Goal: Find specific page/section: Find specific page/section

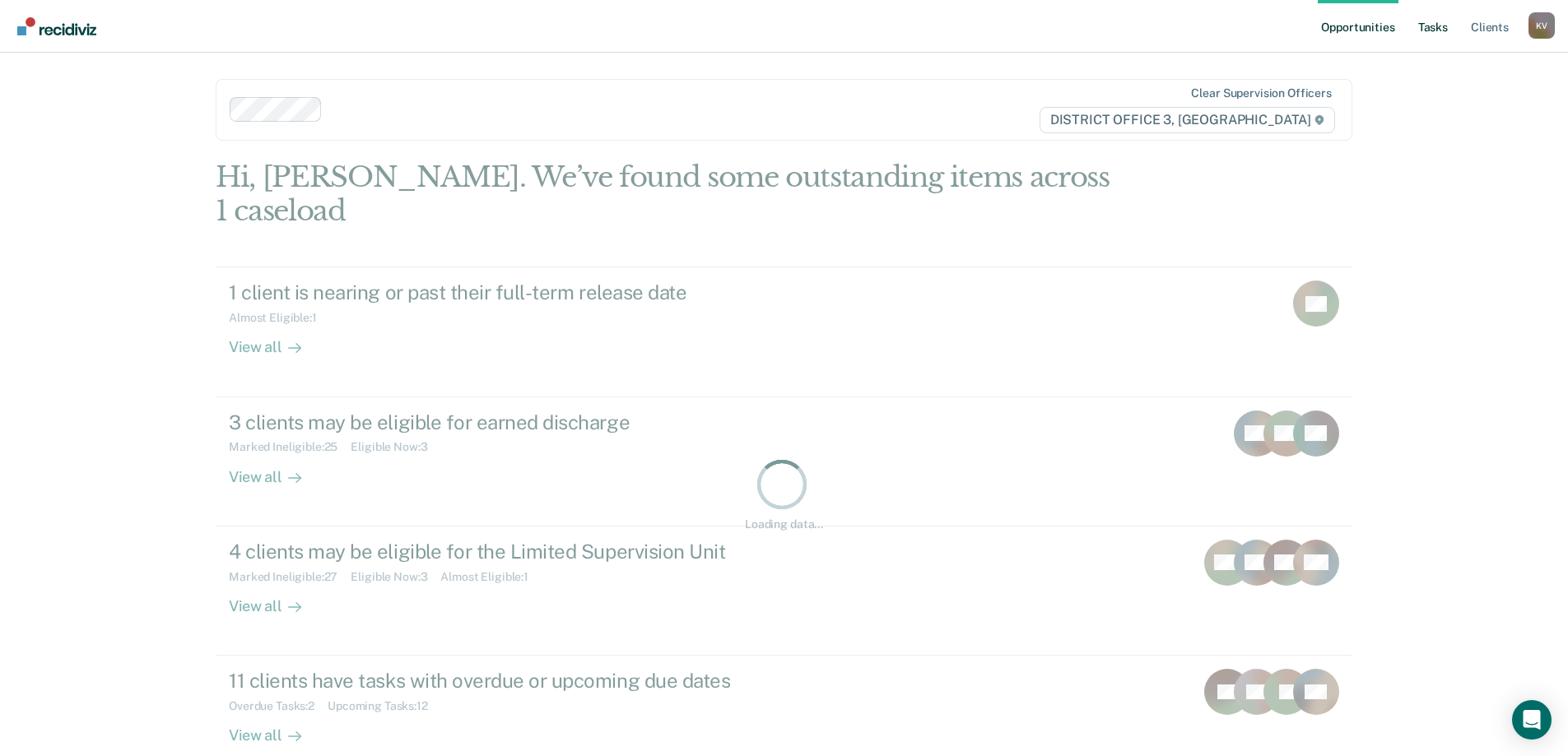
click at [1445, 28] on link "Tasks" at bounding box center [1433, 26] width 36 height 53
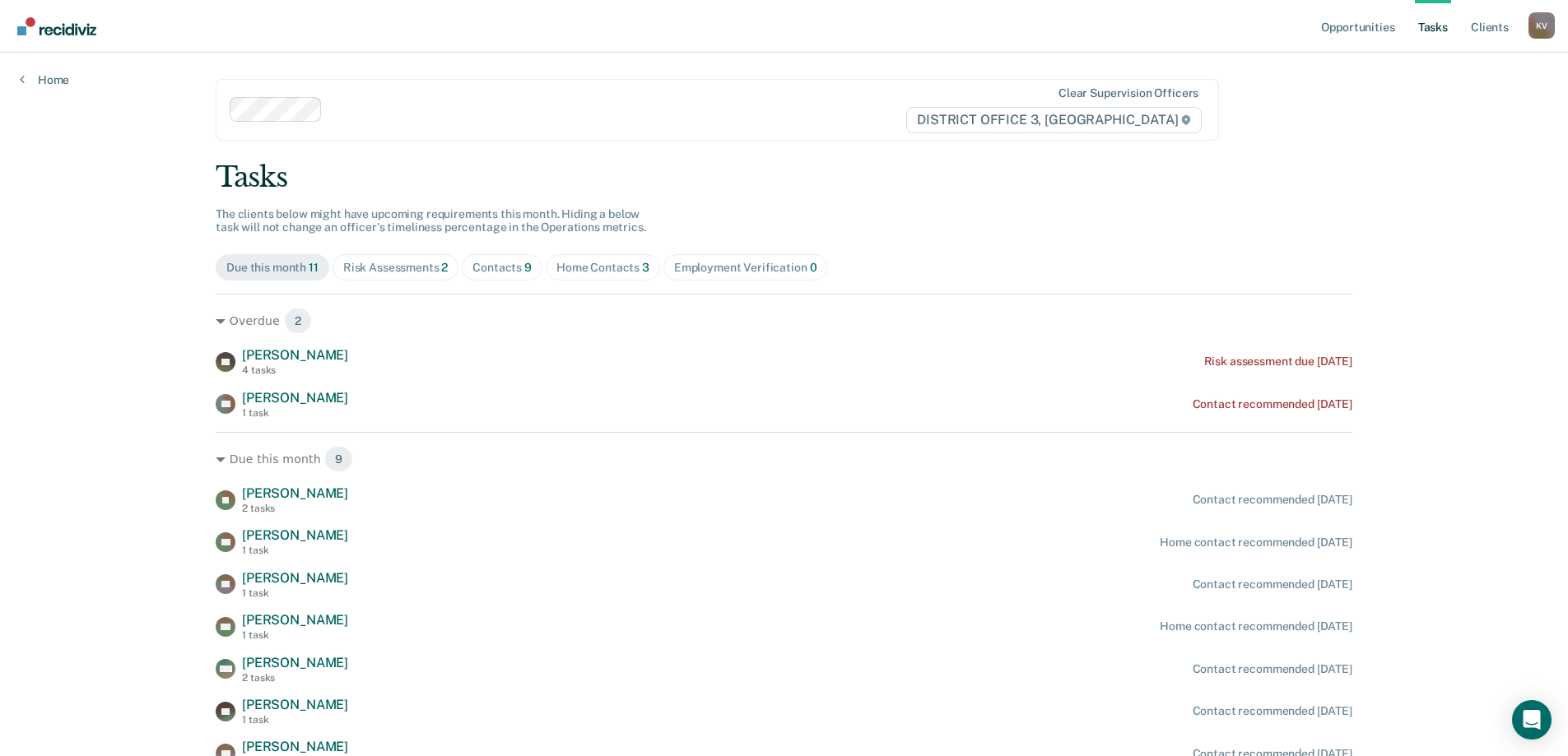
click at [500, 278] on span "Contacts 9" at bounding box center [502, 267] width 80 height 26
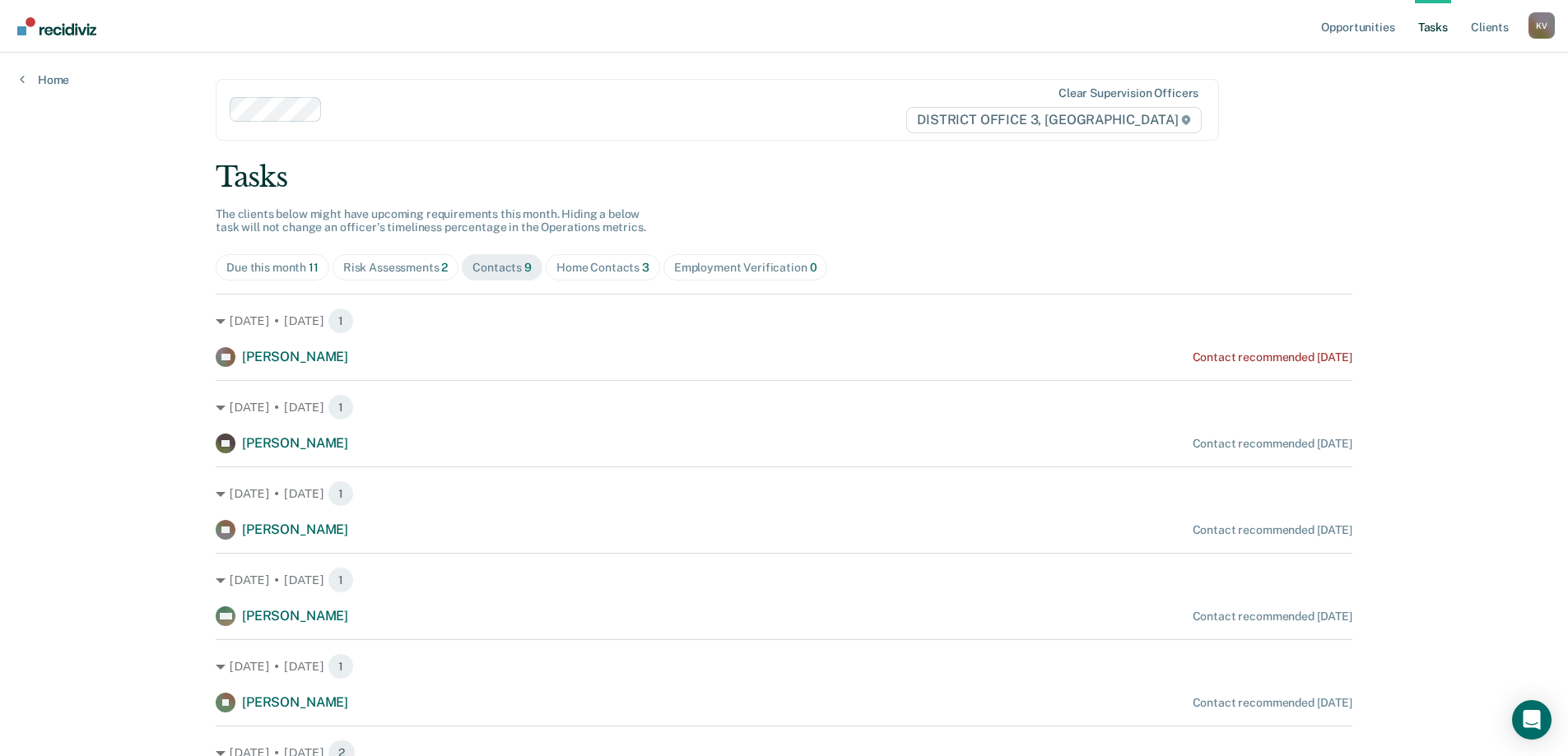
click at [616, 262] on div "Home Contacts 3" at bounding box center [603, 267] width 93 height 14
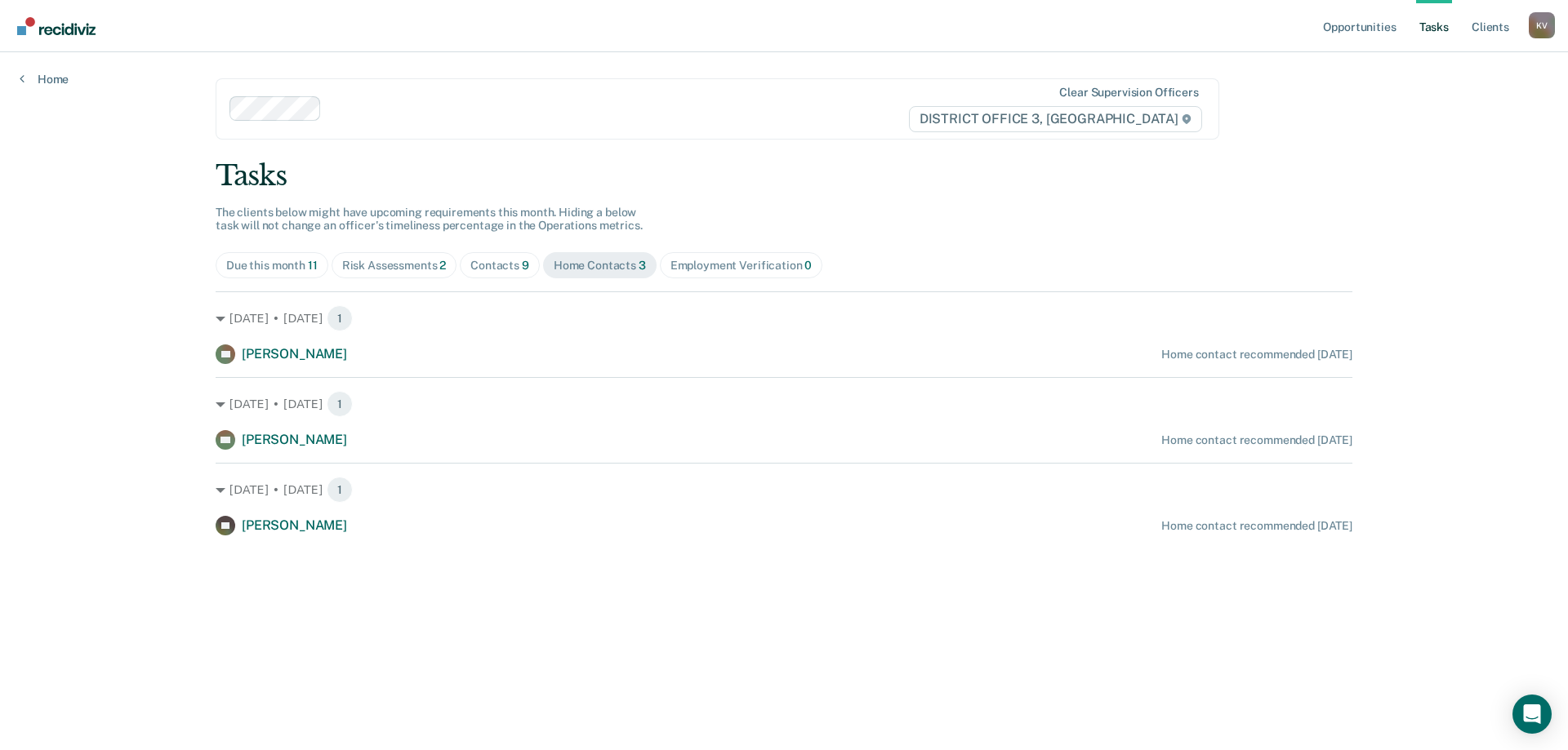
click at [396, 256] on span "Risk Assessments 2" at bounding box center [395, 265] width 126 height 26
